Goal: Find specific page/section

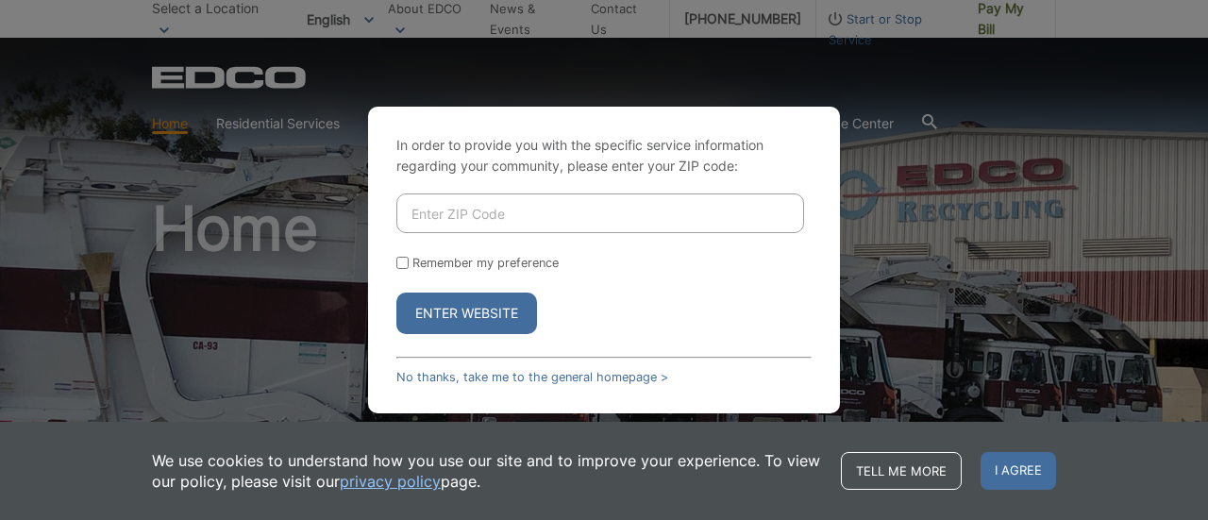
click at [431, 314] on button "Enter Website" at bounding box center [466, 314] width 141 height 42
click at [594, 212] on input "Enter ZIP Code" at bounding box center [600, 214] width 408 height 40
type input "7"
click at [515, 299] on button "Enter Website" at bounding box center [466, 314] width 141 height 42
click at [514, 317] on button "Enter Website" at bounding box center [466, 314] width 141 height 42
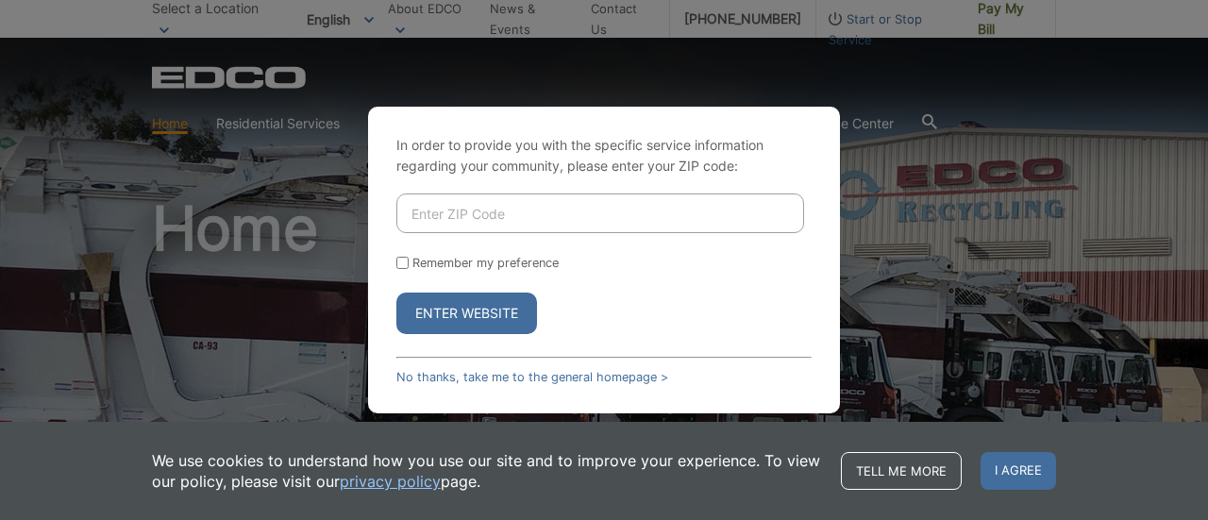
click at [1035, 258] on div "In order to provide you with the specific service information regarding your co…" at bounding box center [604, 260] width 1208 height 520
click at [737, 213] on input "Enter ZIP Code" at bounding box center [600, 214] width 408 height 40
type input "80601"
click at [396, 293] on button "Enter Website" at bounding box center [466, 314] width 141 height 42
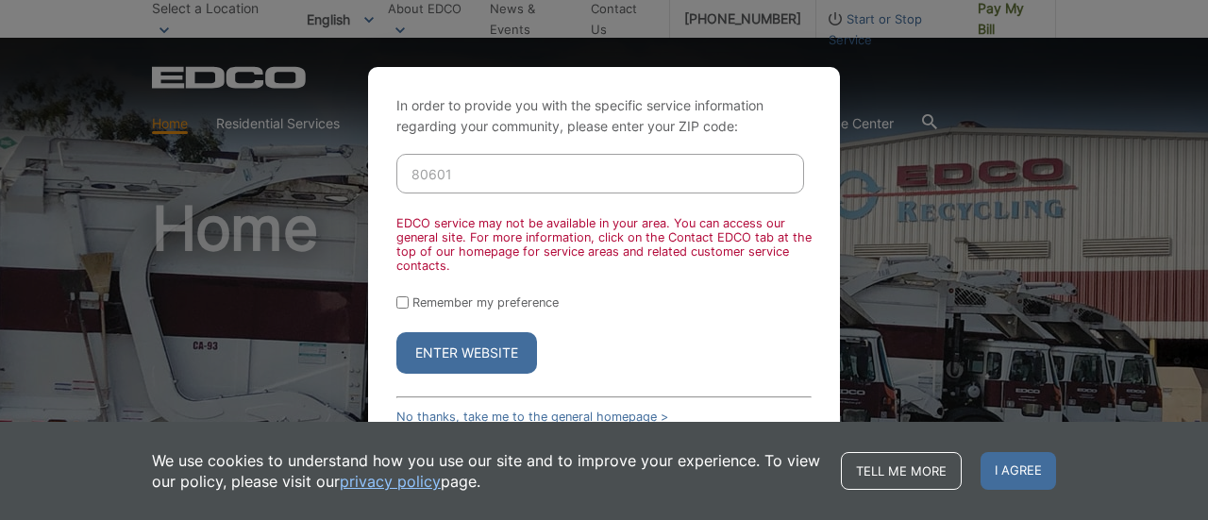
drag, startPoint x: 451, startPoint y: 327, endPoint x: 441, endPoint y: 390, distance: 64.1
click at [444, 357] on form "80601 EDCO service may not be available in your area. You can access our genera…" at bounding box center [603, 264] width 415 height 220
click at [442, 386] on div "In order to provide you with the specific service information regarding your co…" at bounding box center [604, 260] width 472 height 386
click at [455, 364] on button "Enter Website" at bounding box center [466, 353] width 141 height 42
click at [1053, 468] on span "I agree" at bounding box center [1019, 471] width 76 height 38
